Goal: Find specific page/section: Find specific page/section

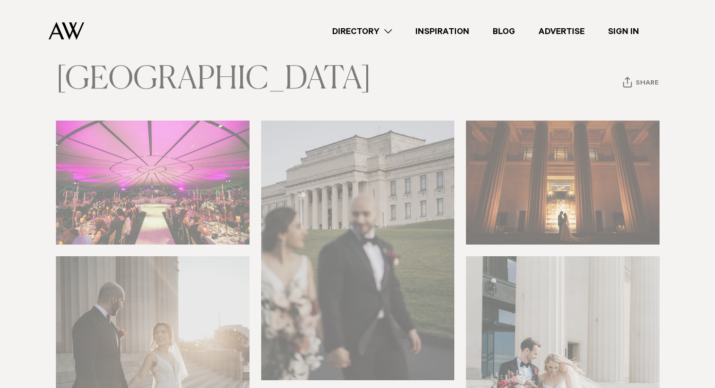
scroll to position [124, 0]
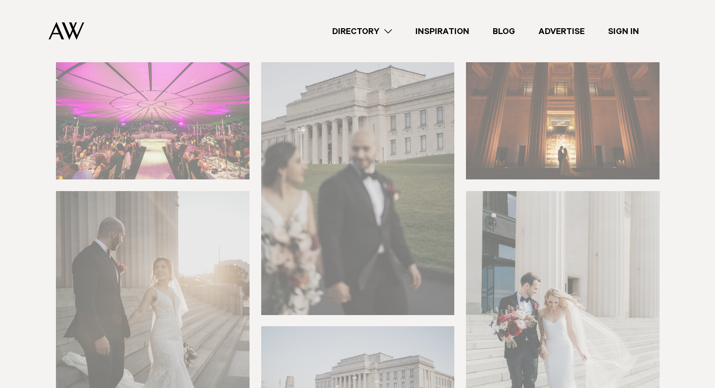
scroll to position [197, 0]
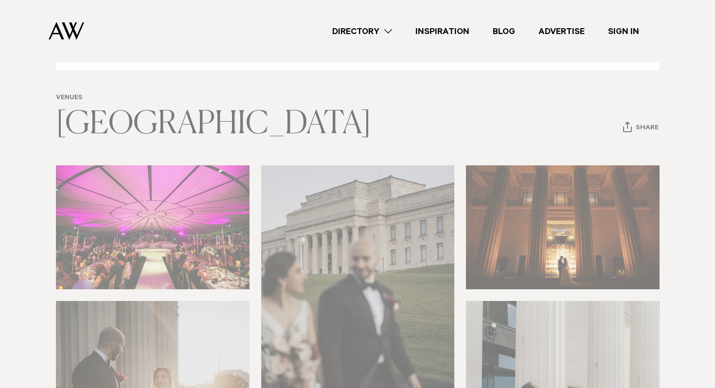
scroll to position [0, 0]
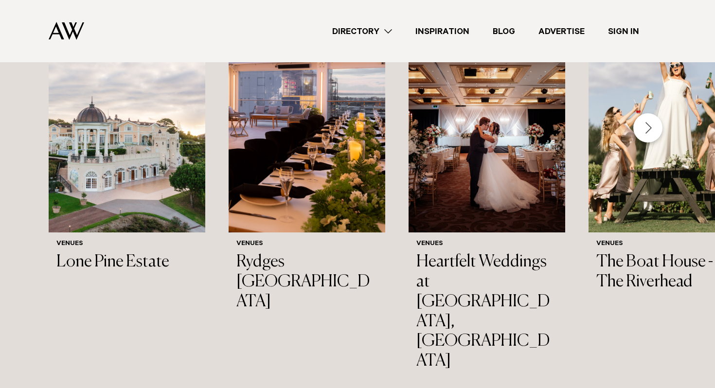
scroll to position [1042, 0]
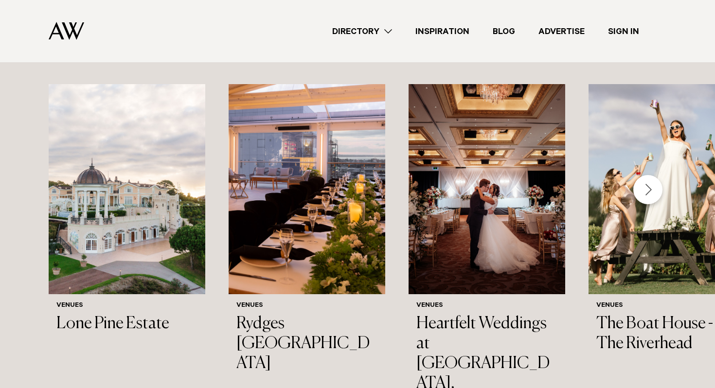
click at [659, 192] on div "Next slide" at bounding box center [647, 189] width 29 height 29
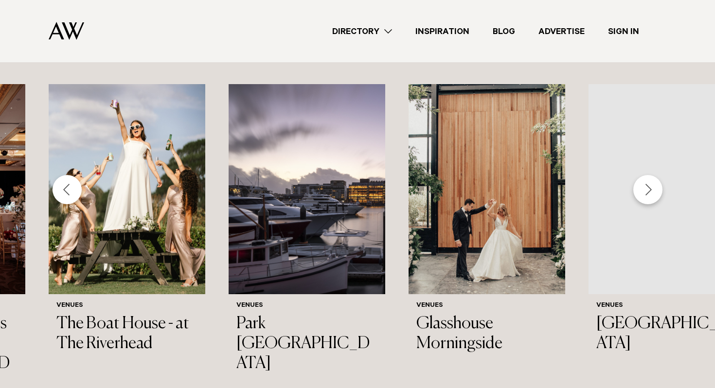
click at [659, 192] on div "Next slide" at bounding box center [647, 189] width 29 height 29
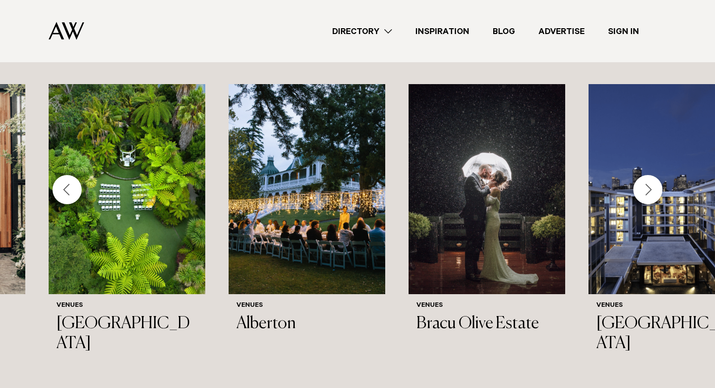
click at [659, 191] on div "Next slide" at bounding box center [647, 189] width 29 height 29
